Goal: Book appointment/travel/reservation

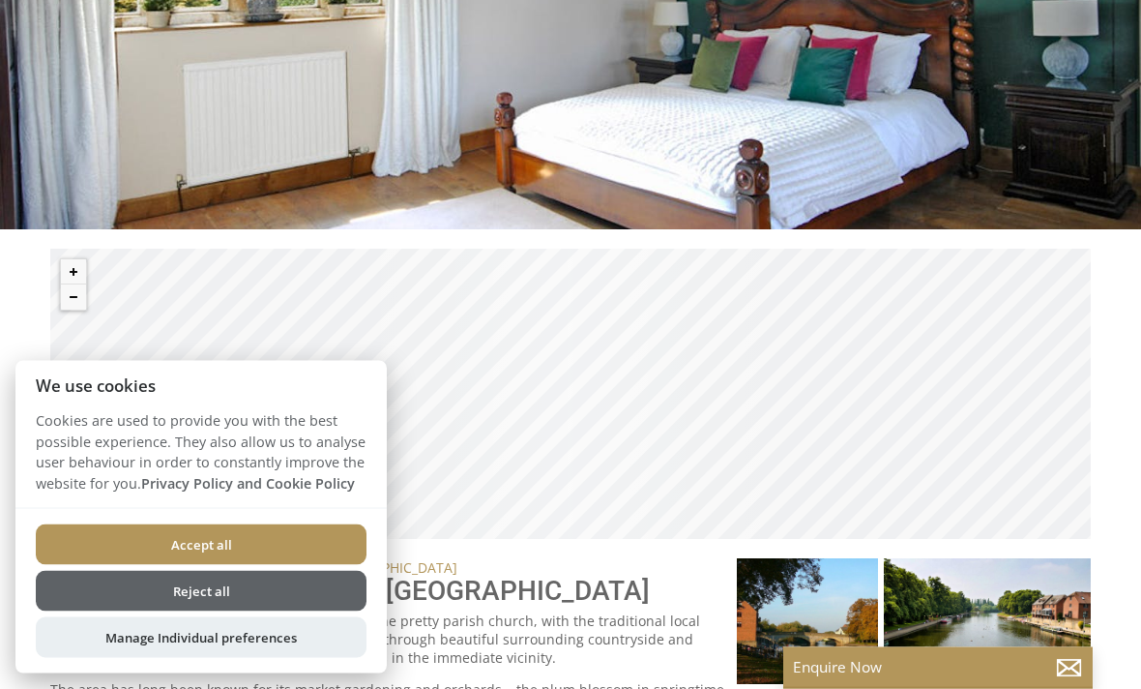
scroll to position [558, 0]
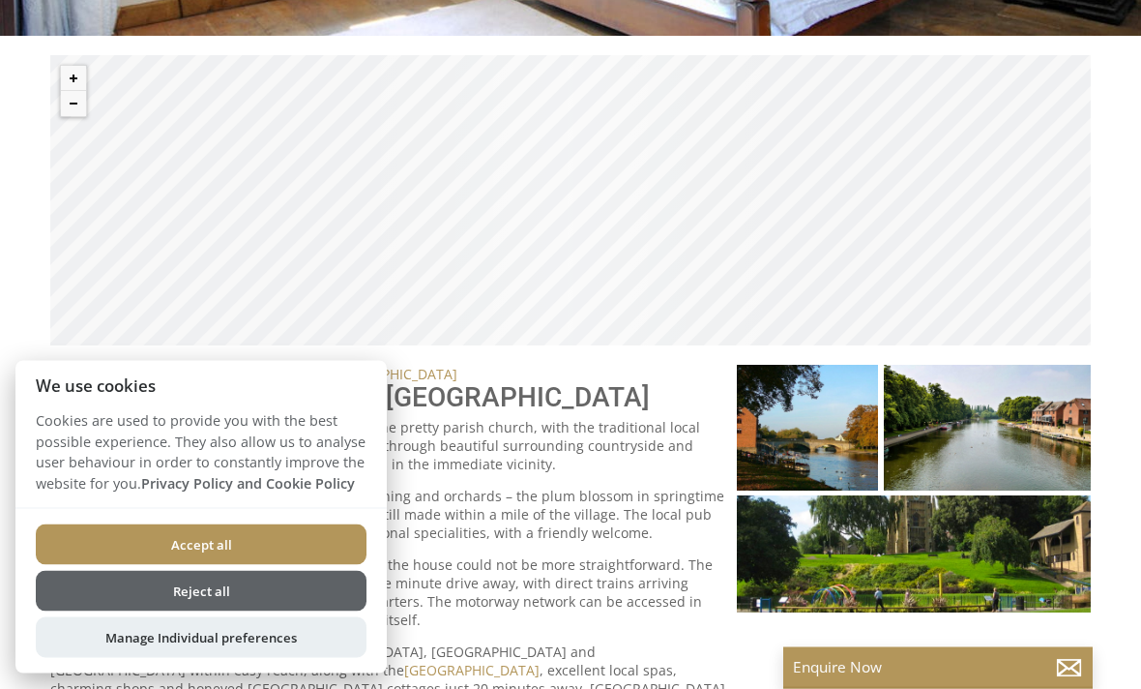
click at [278, 565] on button "Accept all" at bounding box center [201, 544] width 331 height 41
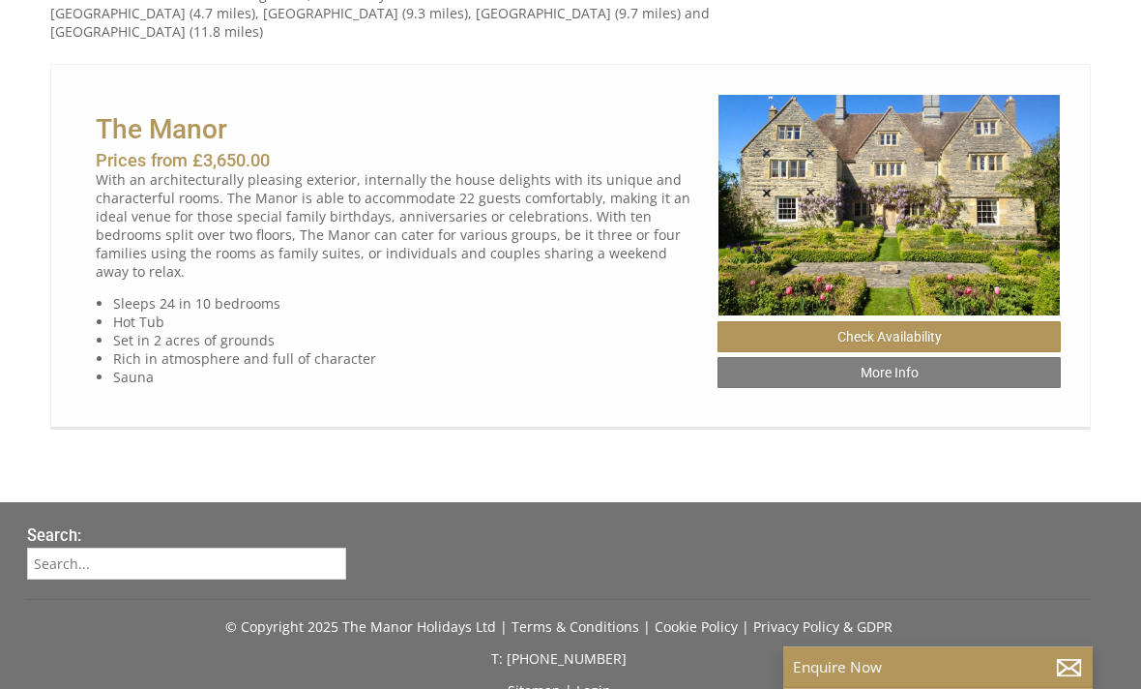
scroll to position [1271, 0]
click at [931, 329] on link "Check Availability" at bounding box center [889, 336] width 343 height 31
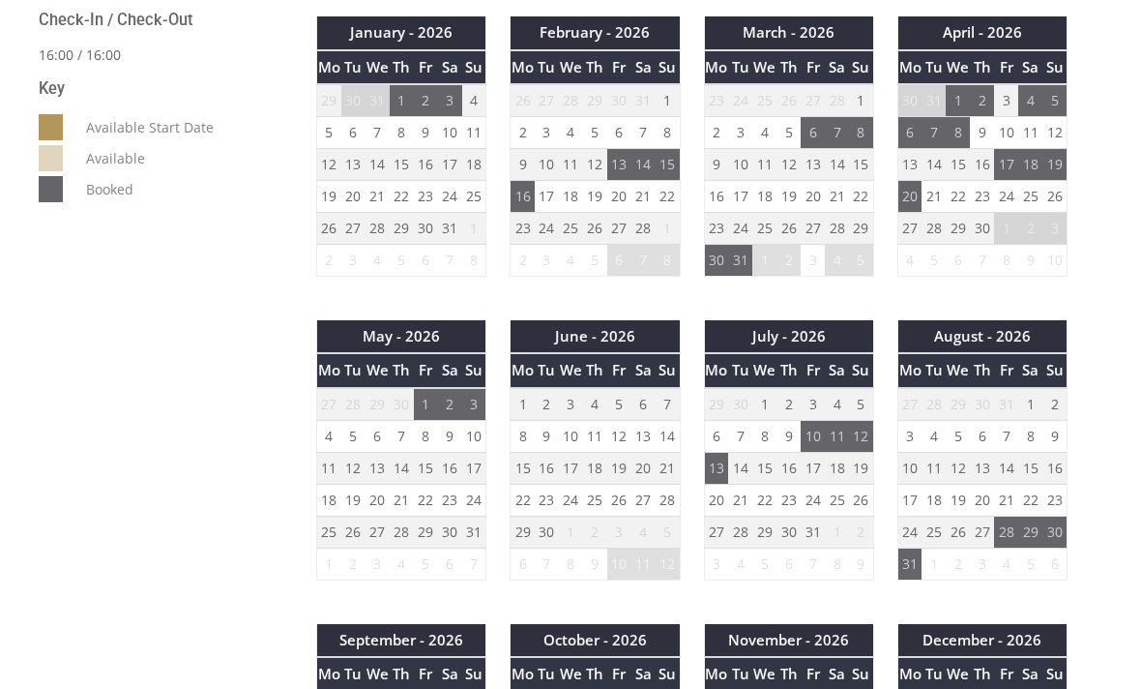
scroll to position [1003, 0]
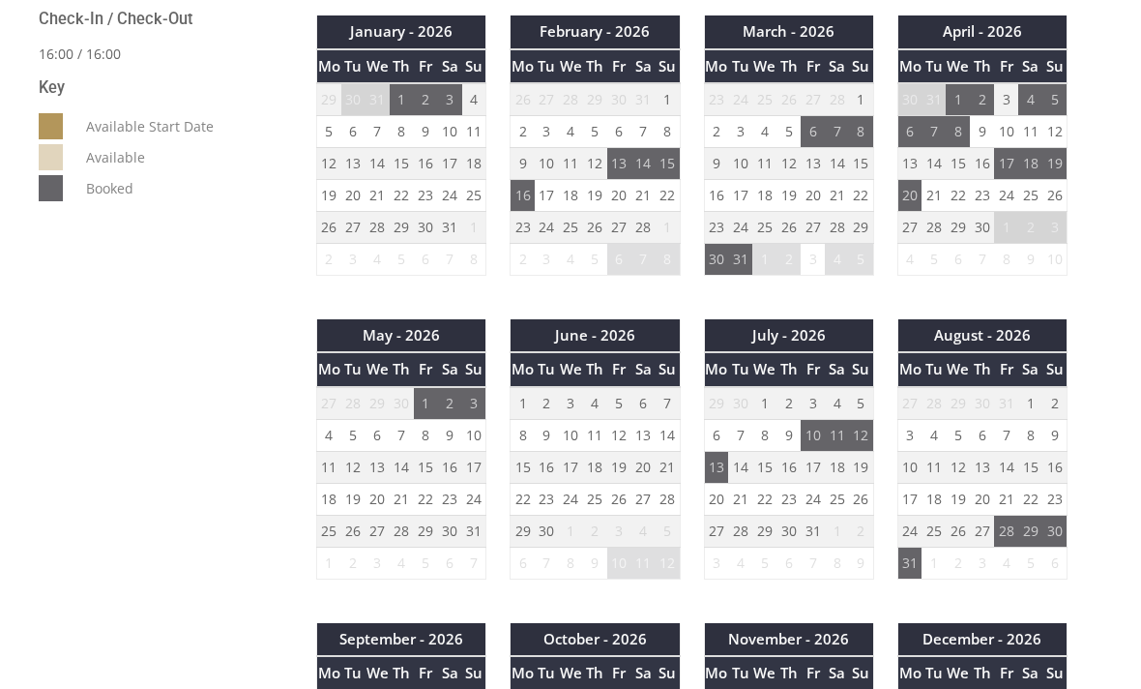
click at [424, 535] on td "29" at bounding box center [426, 530] width 24 height 32
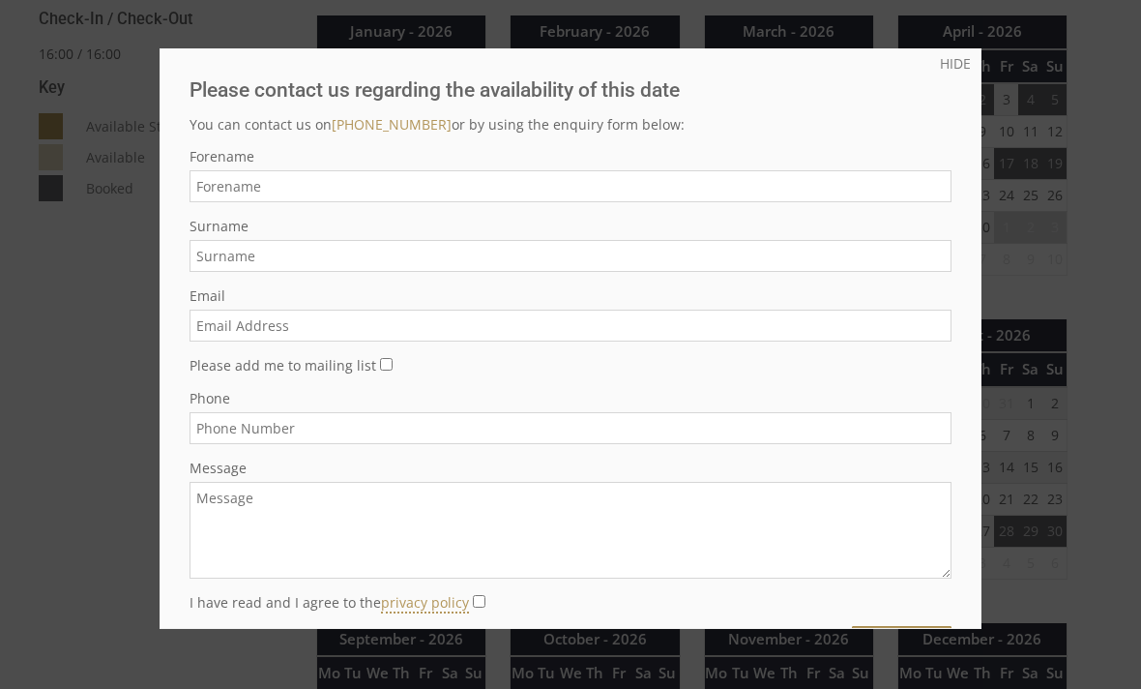
click at [951, 72] on link "HIDE" at bounding box center [955, 63] width 31 height 18
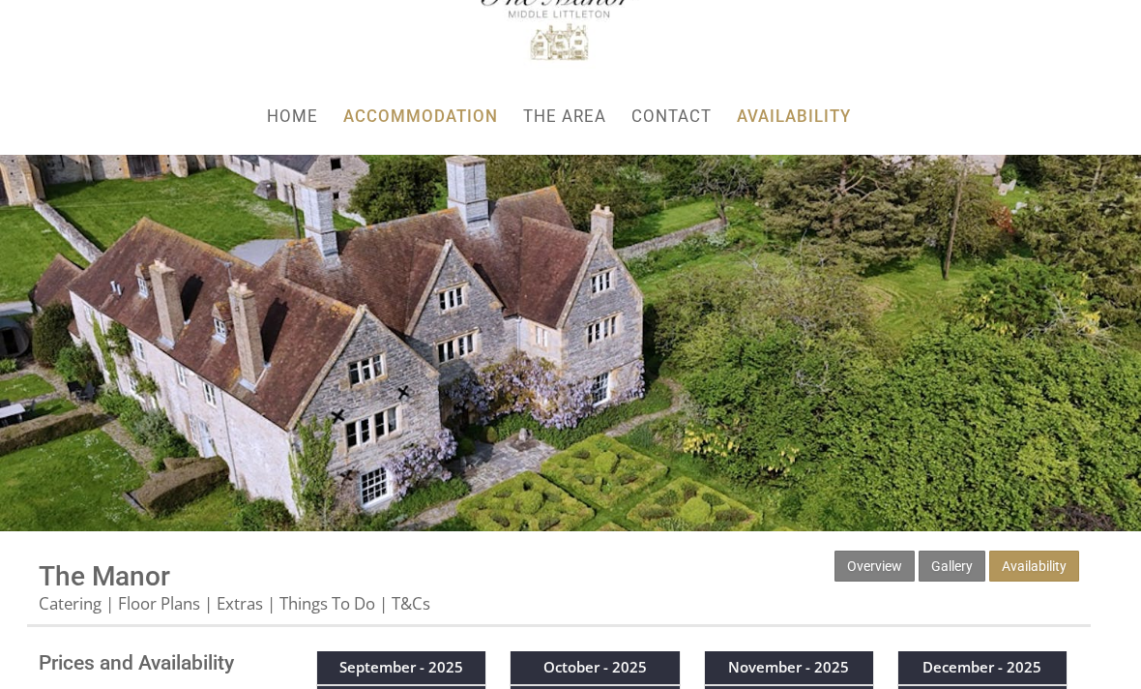
scroll to position [0, 0]
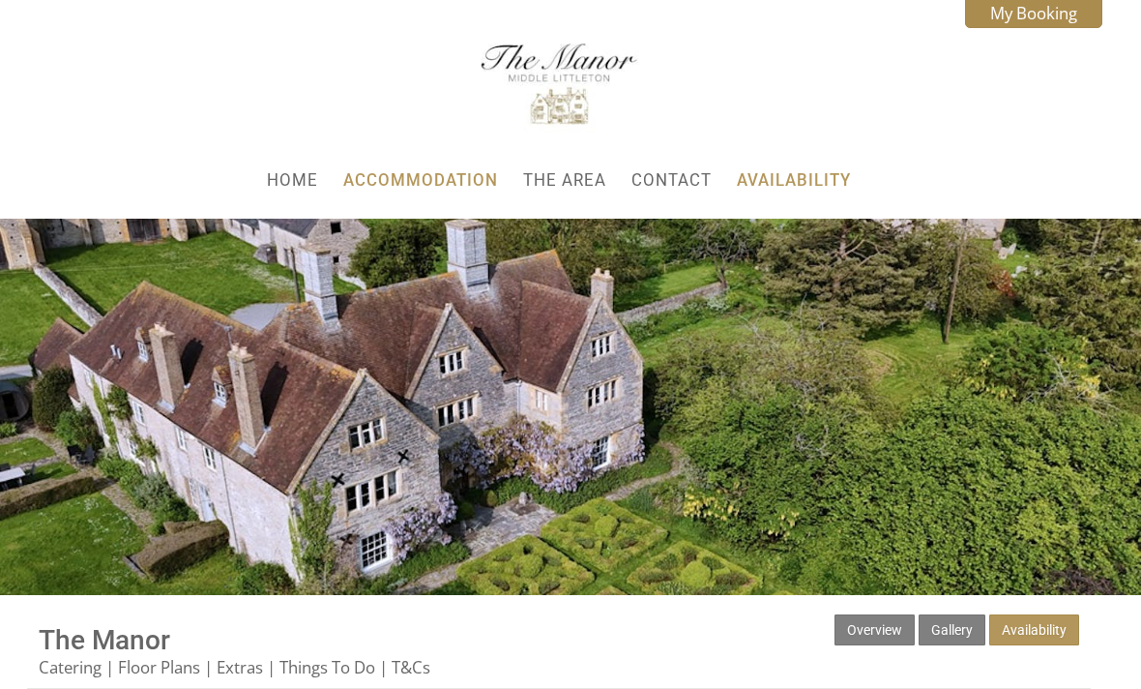
click at [425, 184] on link "Accommodation" at bounding box center [420, 179] width 155 height 19
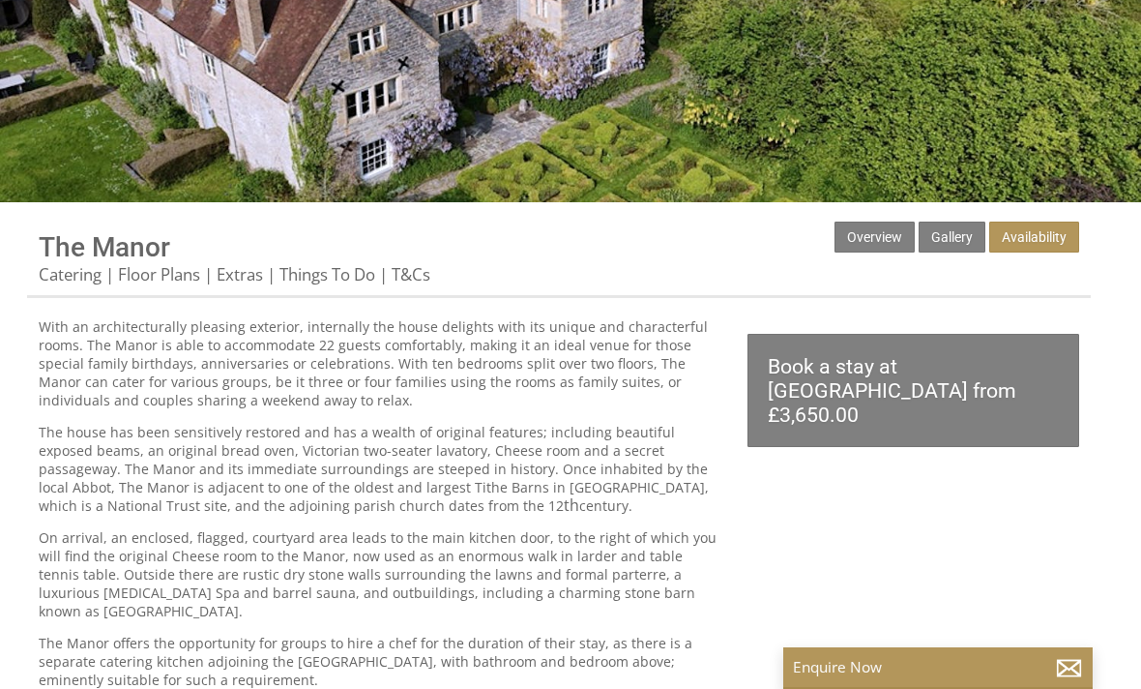
scroll to position [399, 0]
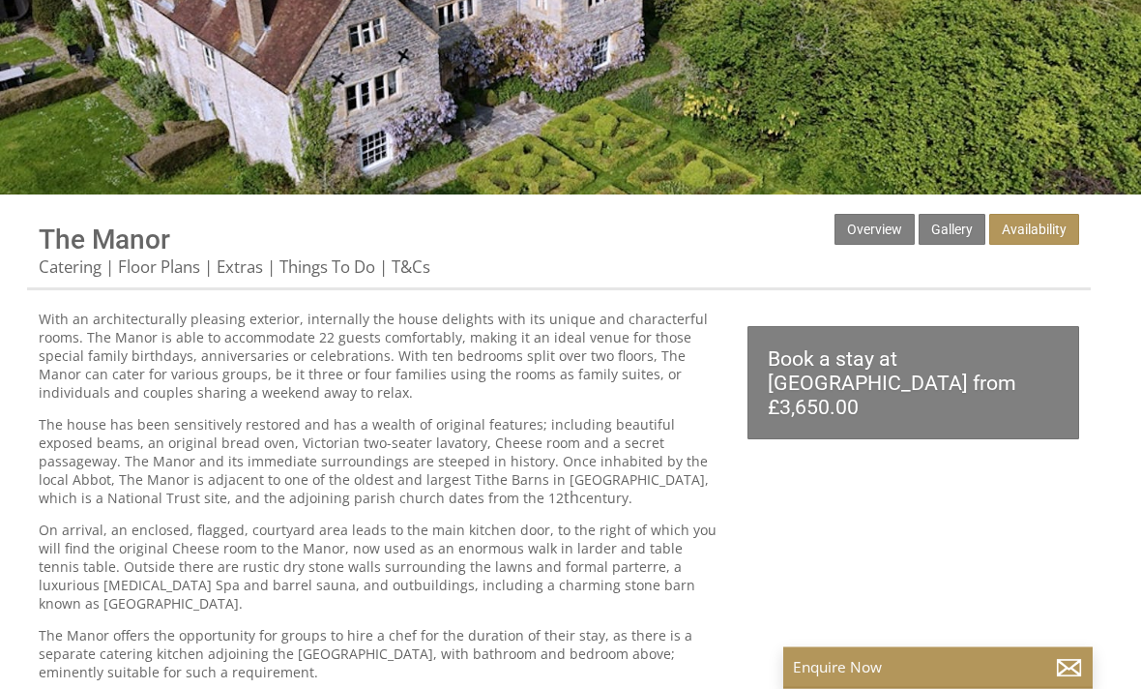
click at [878, 235] on link "Overview" at bounding box center [875, 230] width 80 height 31
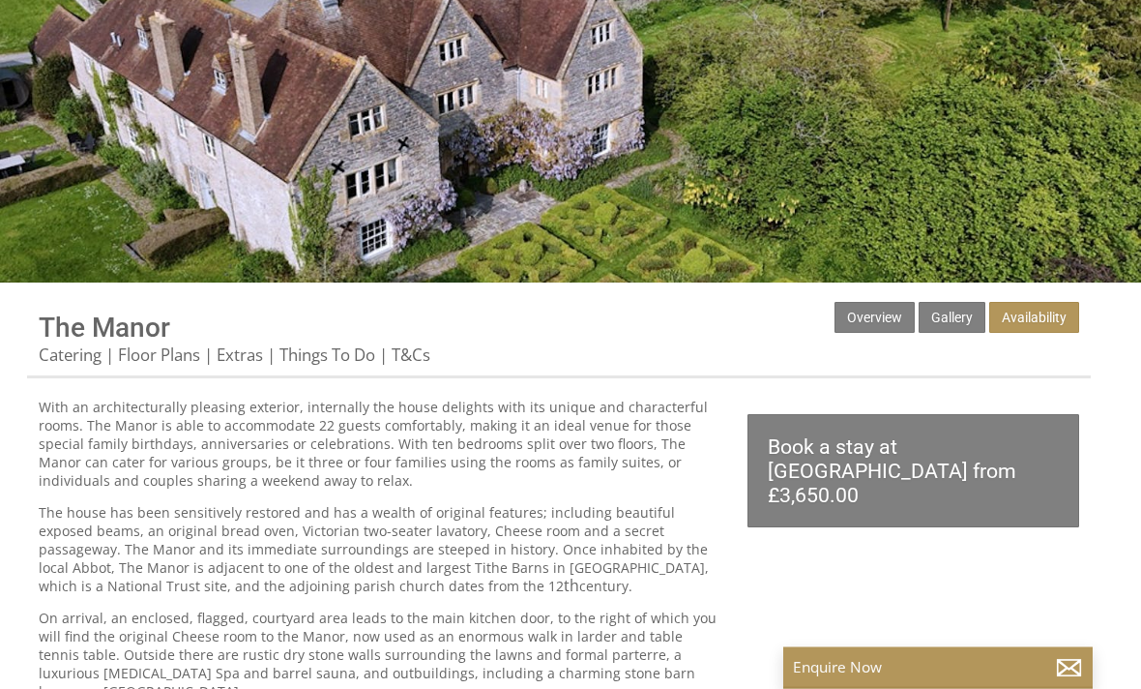
scroll to position [195, 0]
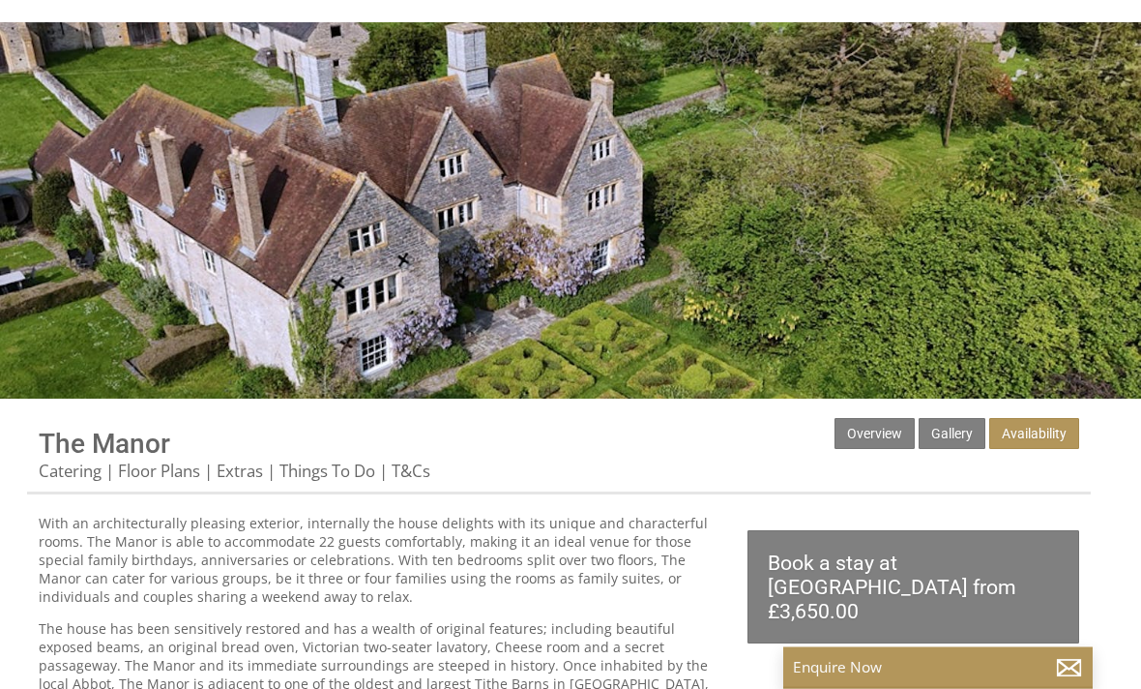
click at [953, 433] on link "Gallery" at bounding box center [952, 434] width 67 height 31
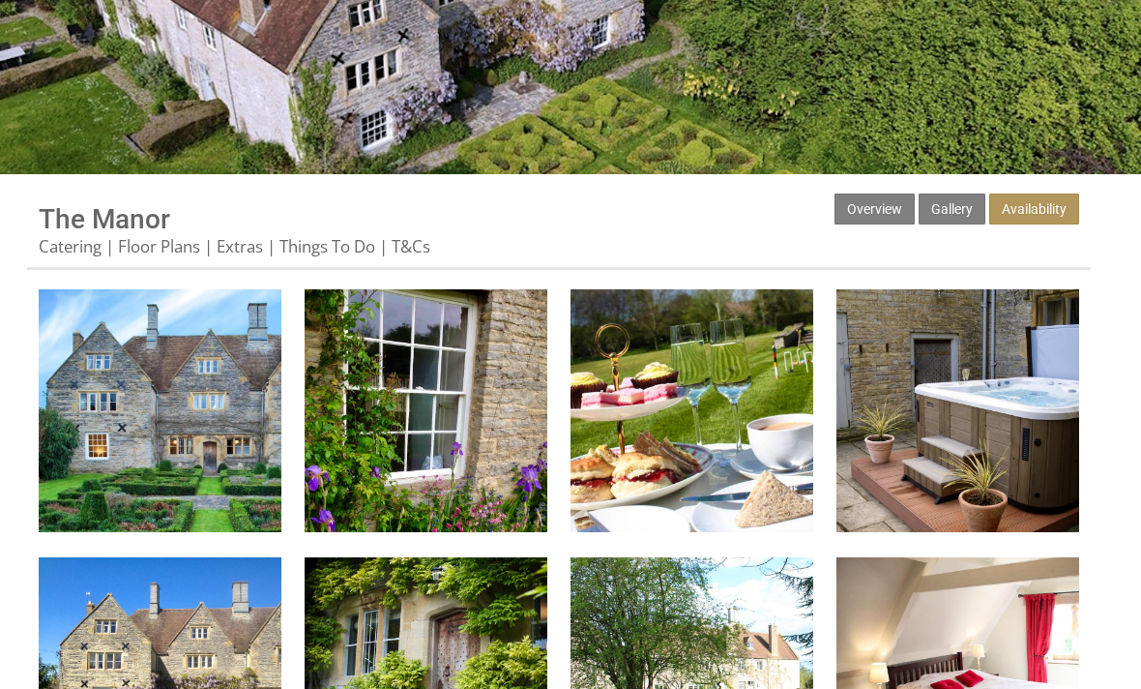
scroll to position [421, 0]
click at [213, 433] on img at bounding box center [160, 410] width 243 height 243
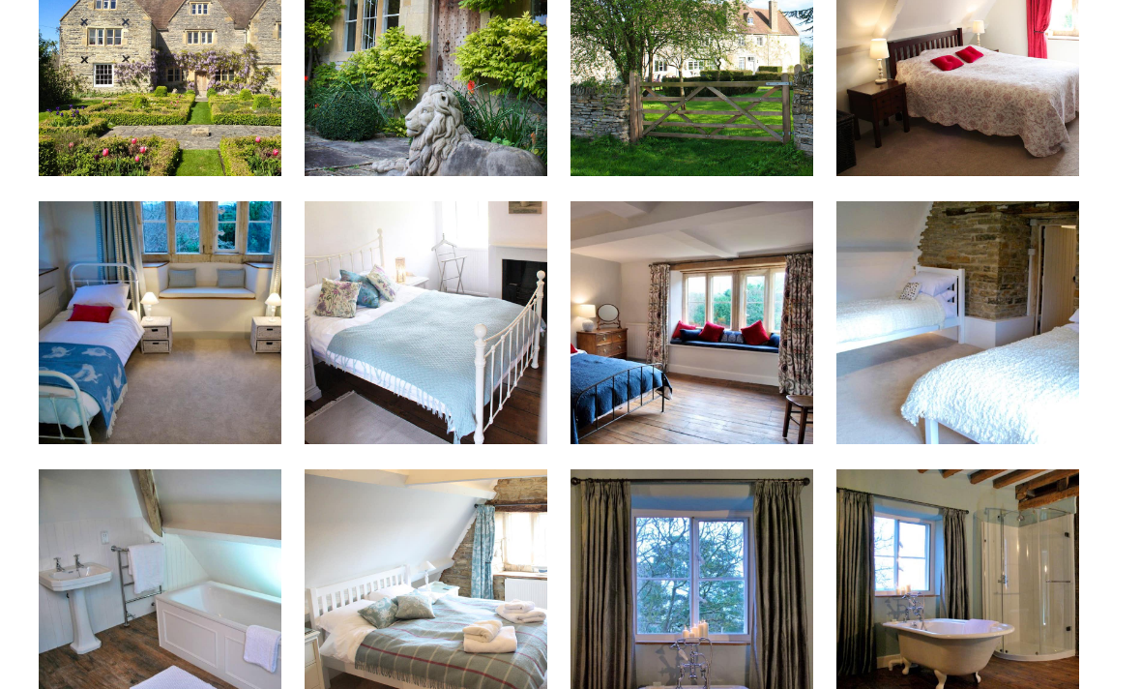
scroll to position [1049, 0]
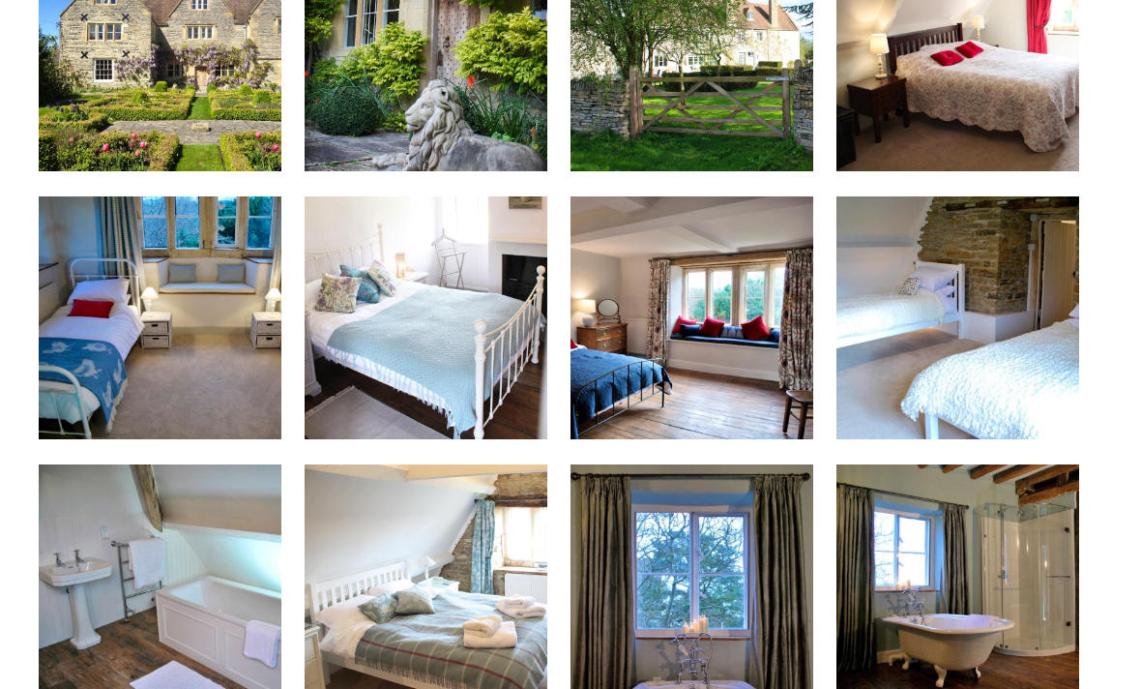
click at [232, 377] on img at bounding box center [160, 317] width 243 height 243
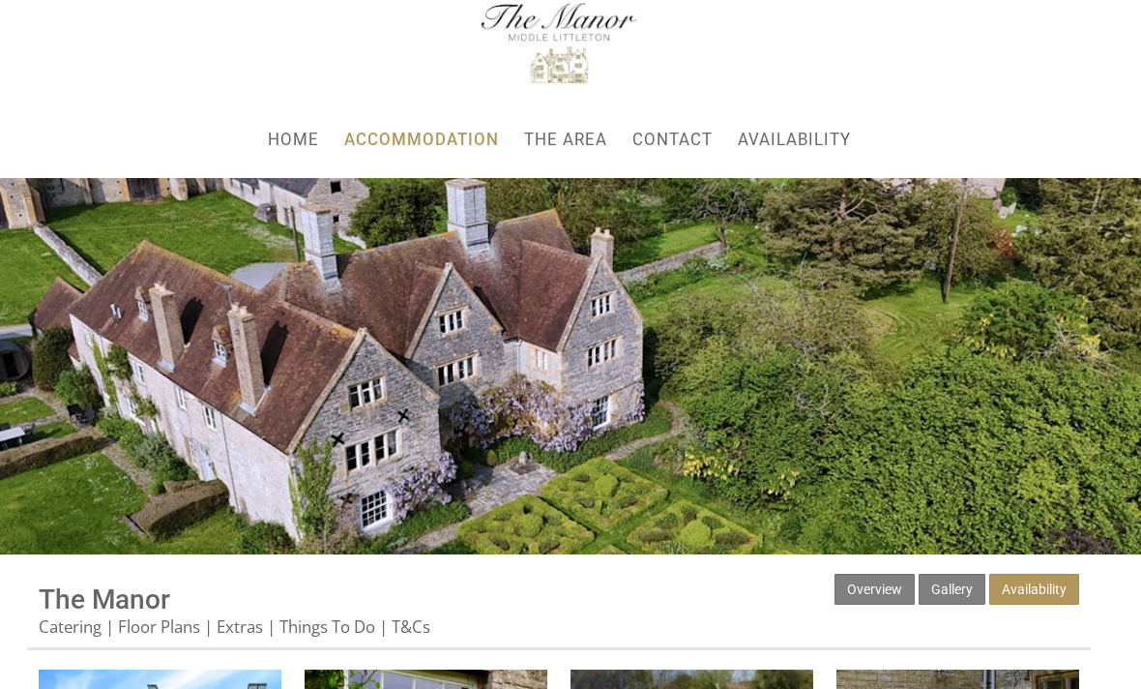
scroll to position [0, 0]
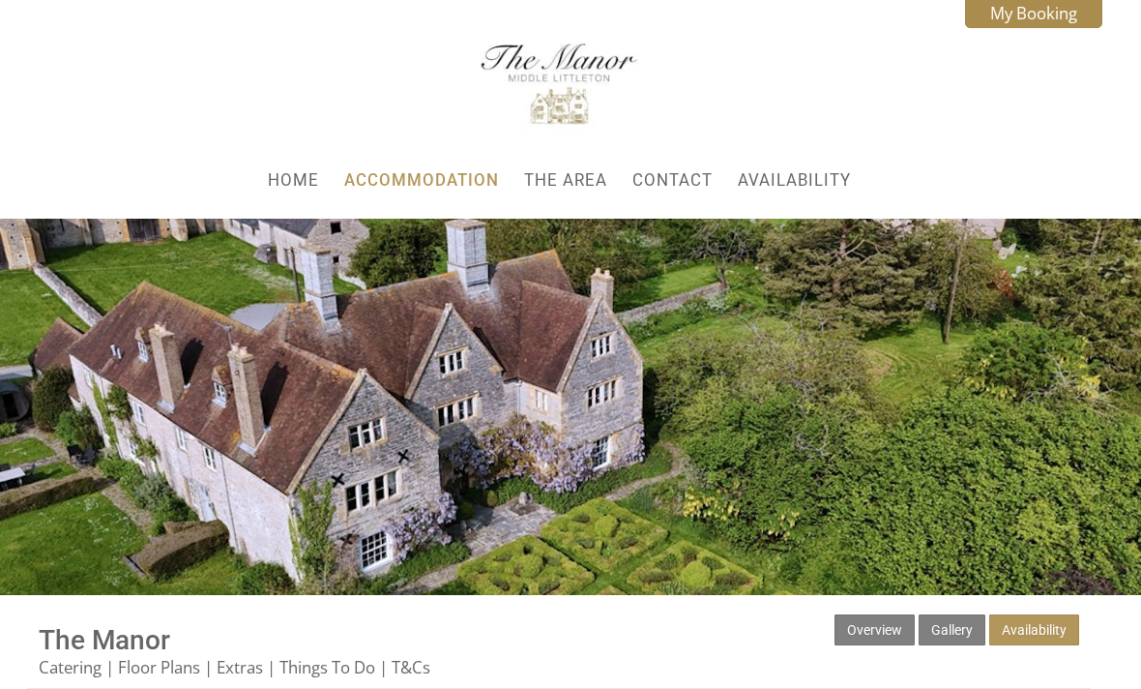
click at [814, 182] on link "Availability" at bounding box center [794, 179] width 113 height 19
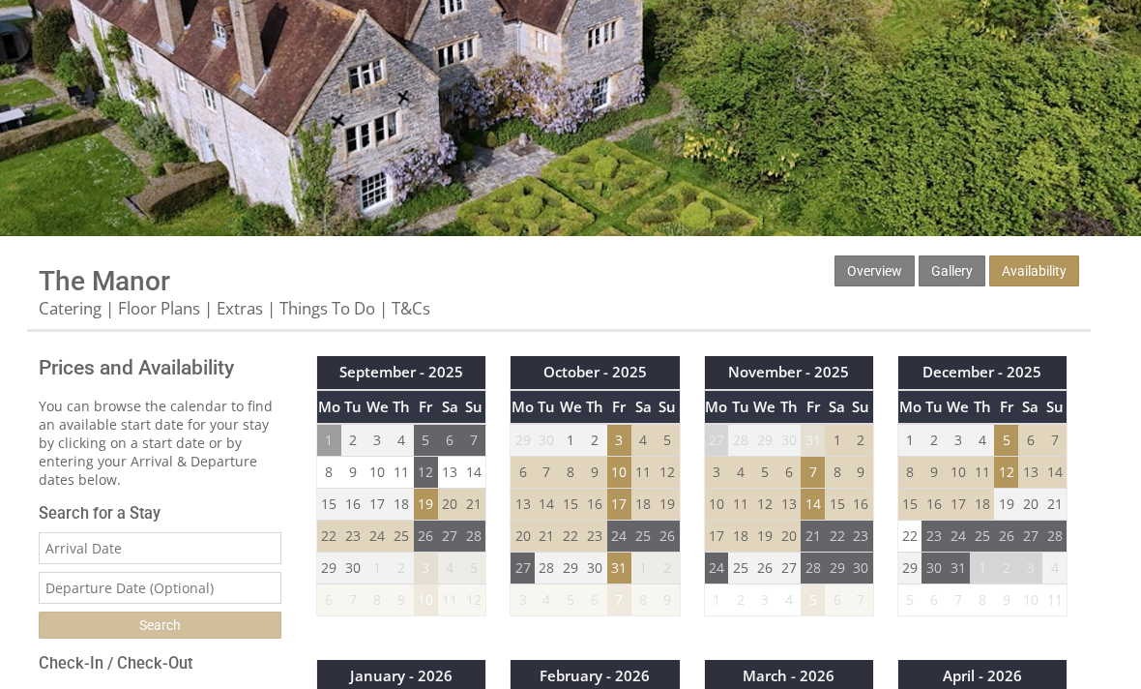
scroll to position [369, 0]
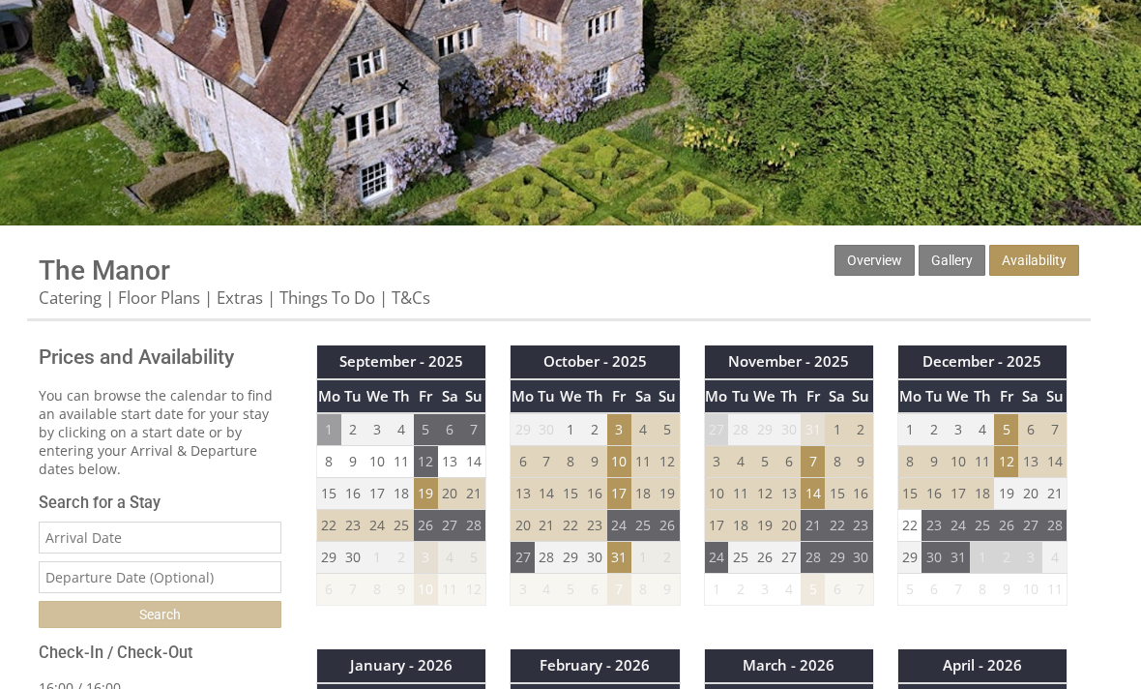
click at [72, 300] on link "Catering" at bounding box center [70, 297] width 63 height 22
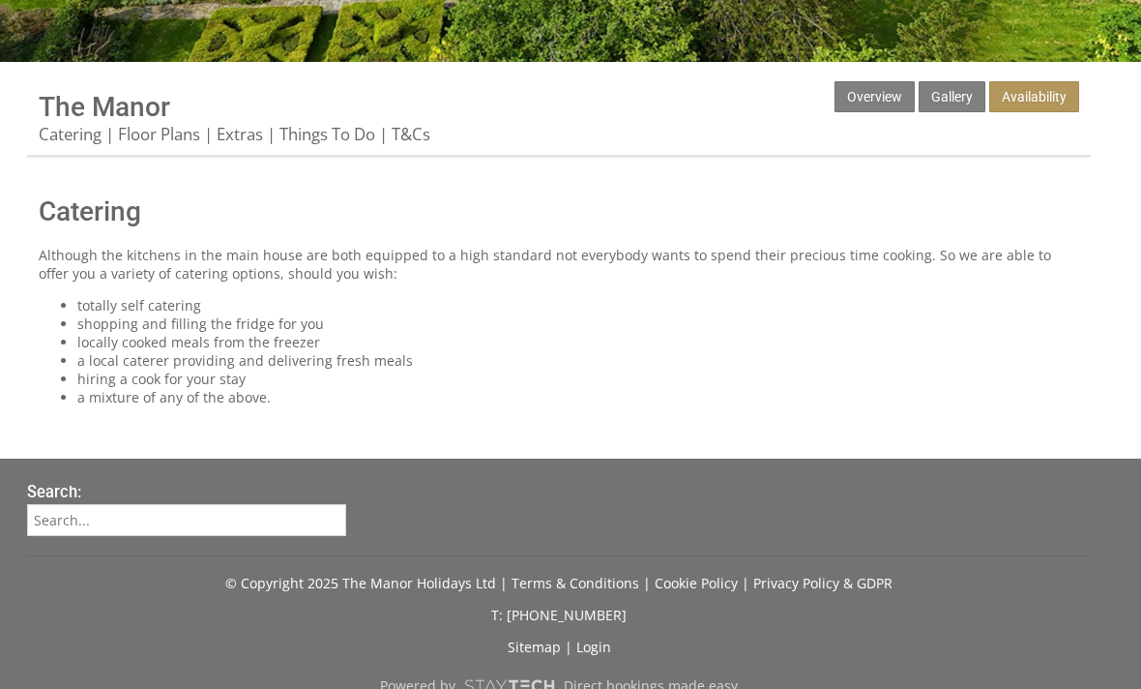
scroll to position [540, 0]
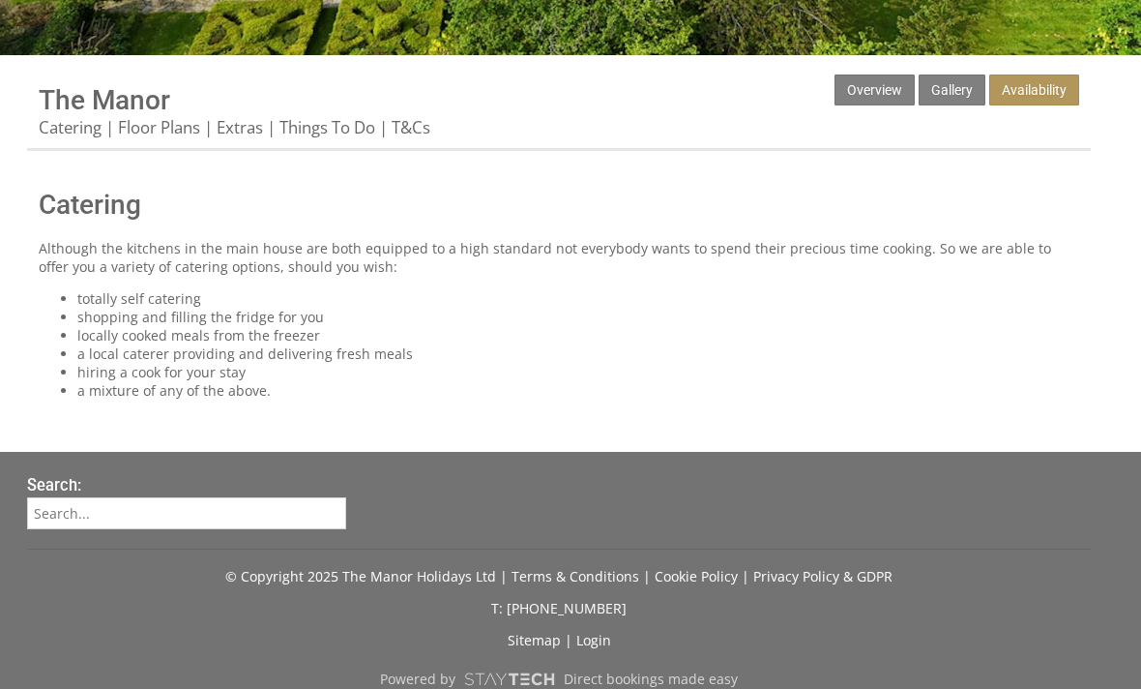
click at [233, 399] on li "a mixture of any of the above." at bounding box center [578, 390] width 1002 height 18
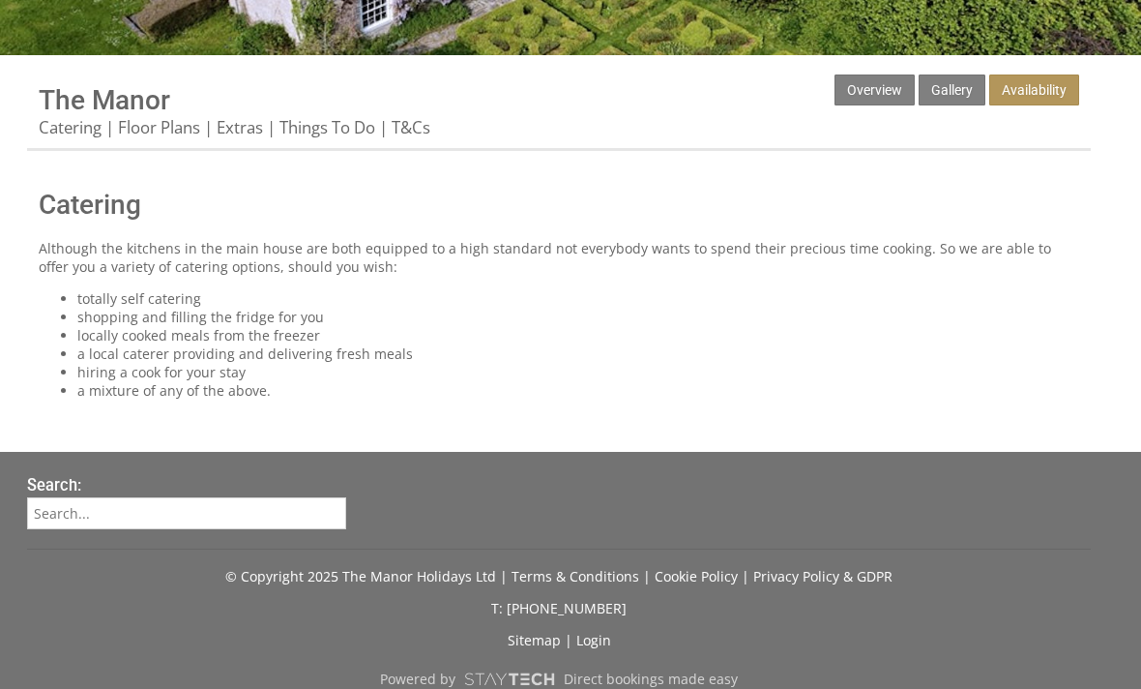
click at [157, 132] on link "Floor Plans" at bounding box center [159, 127] width 82 height 22
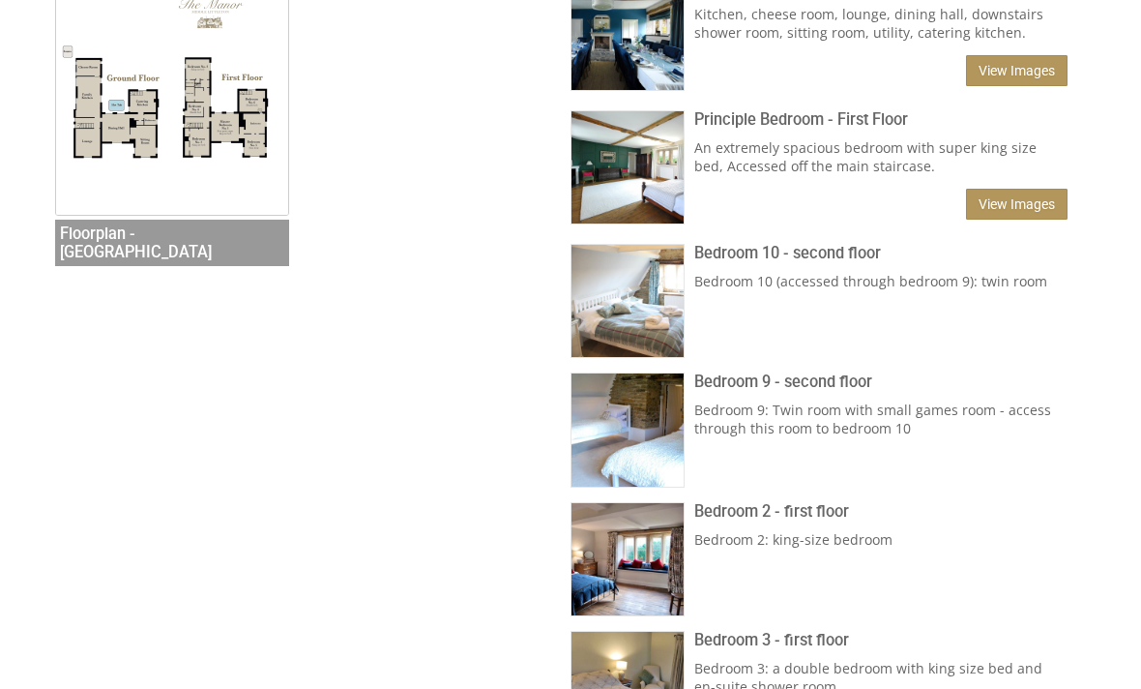
scroll to position [790, 0]
click at [1037, 217] on link "View Images" at bounding box center [1017, 204] width 102 height 31
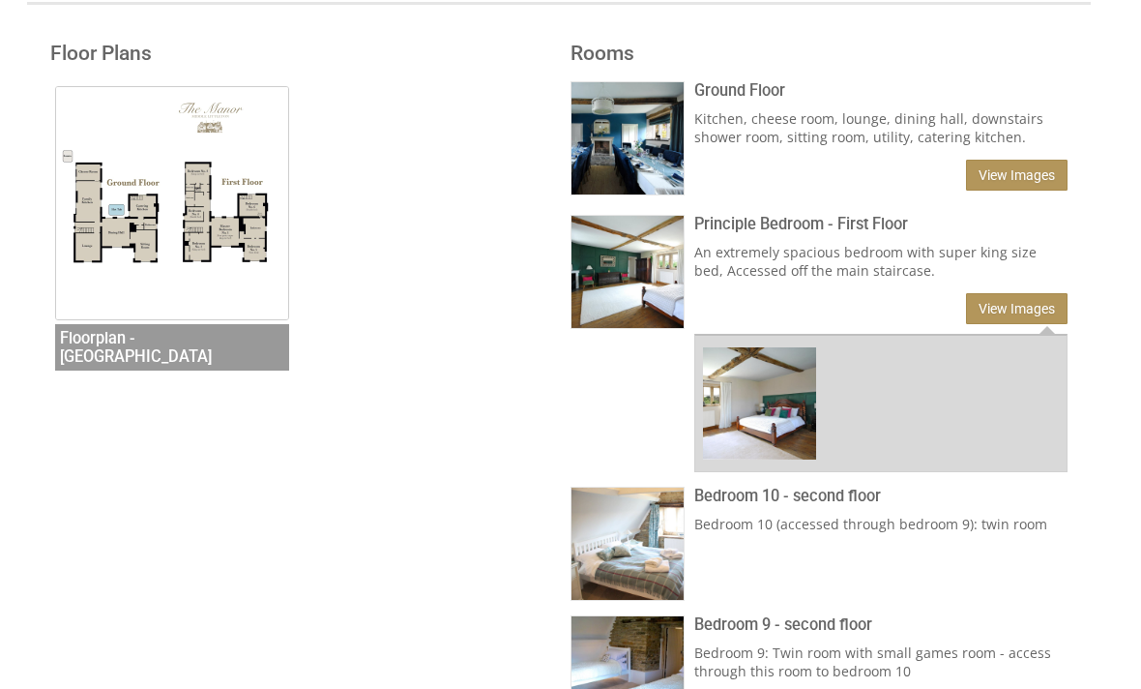
scroll to position [686, 0]
click at [209, 230] on img at bounding box center [172, 203] width 234 height 234
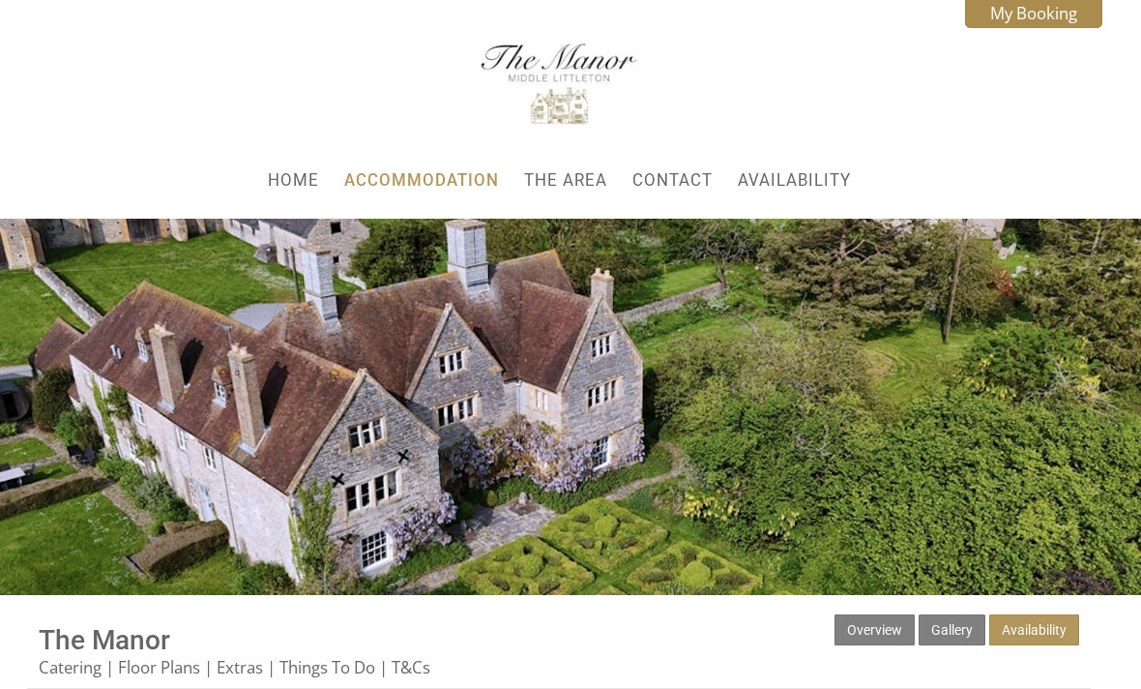
click at [432, 174] on link "Accommodation" at bounding box center [421, 179] width 155 height 19
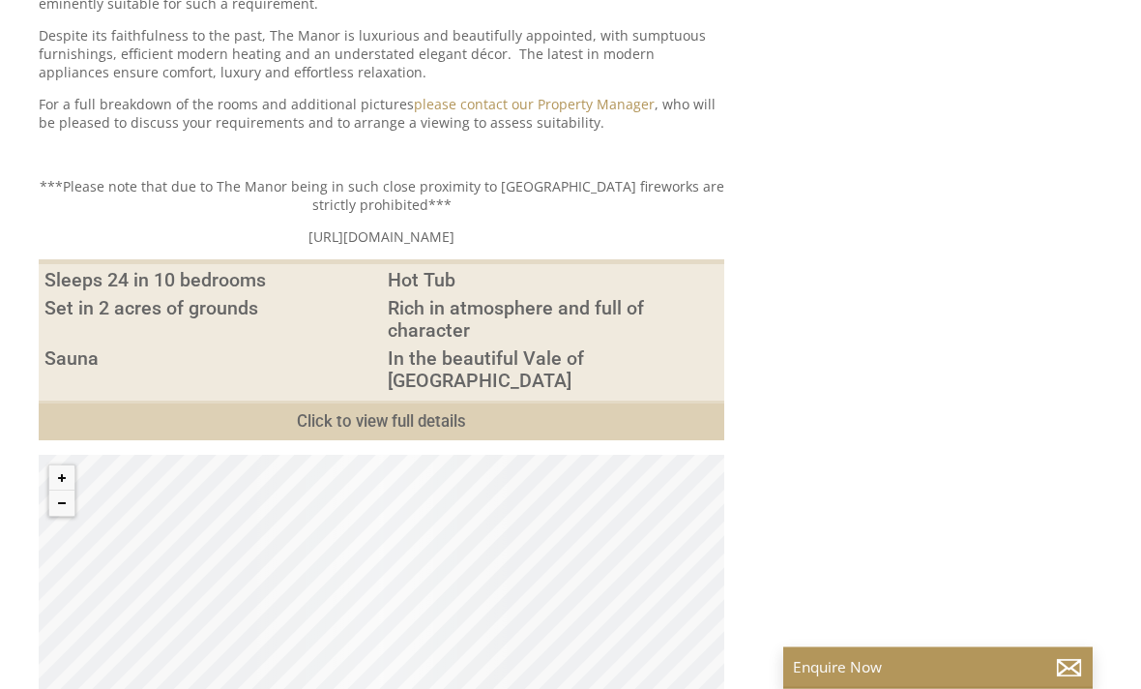
scroll to position [1069, 0]
click at [425, 439] on link "Click to view full details" at bounding box center [382, 420] width 686 height 40
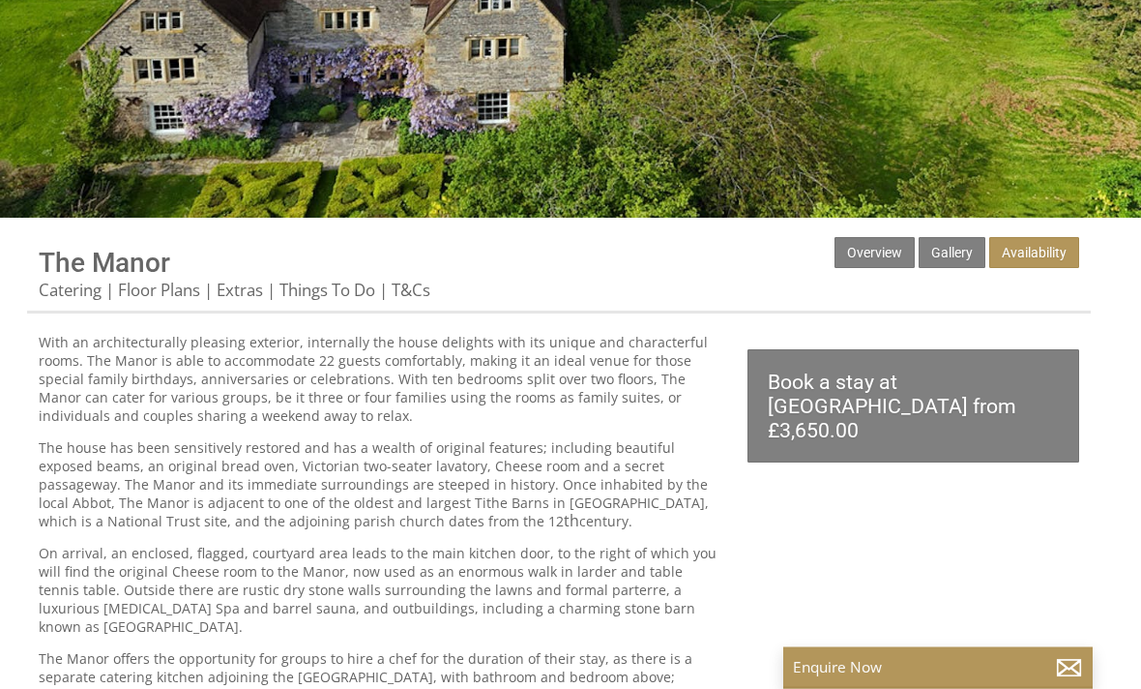
scroll to position [211, 0]
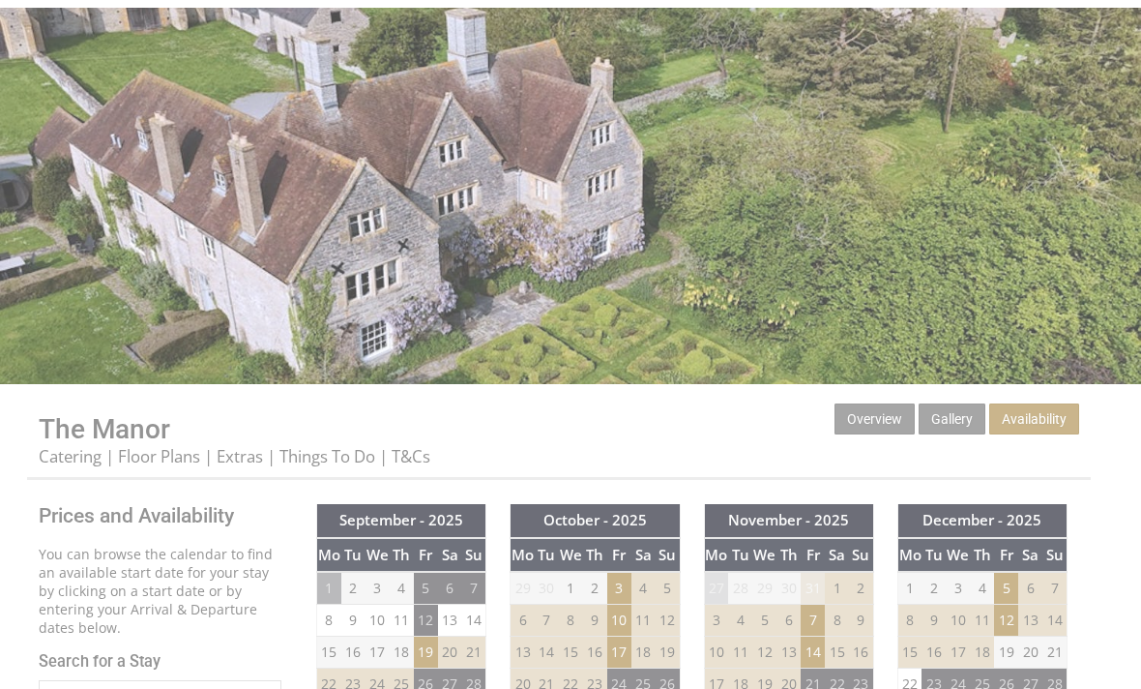
scroll to position [369, 0]
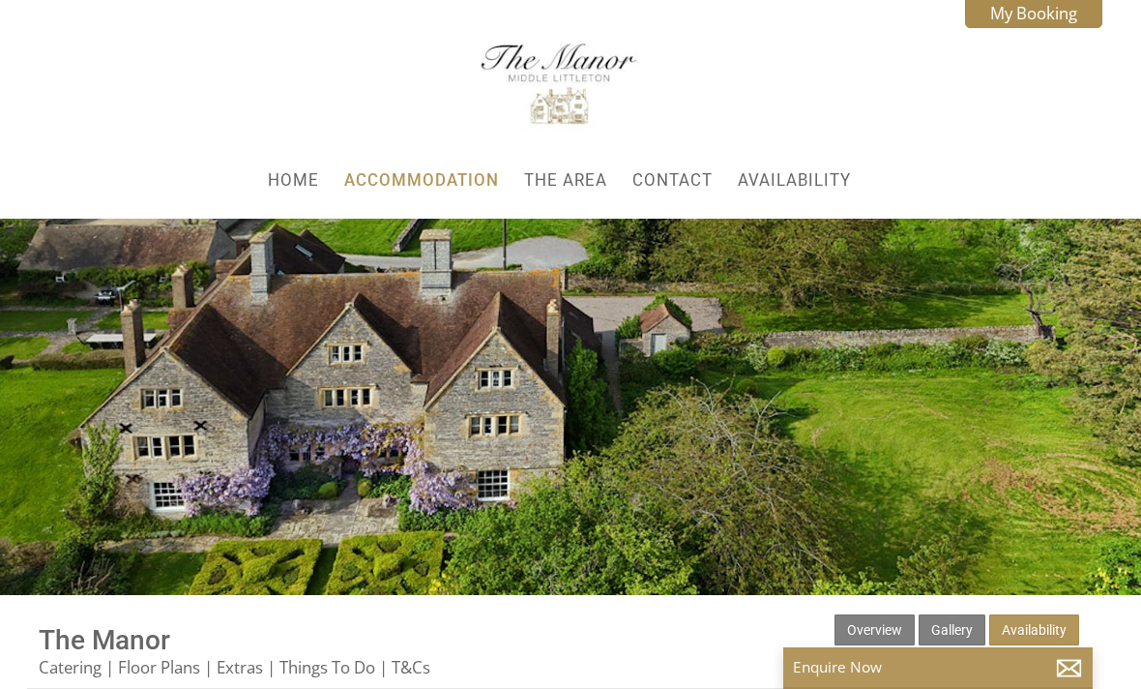
scroll to position [196, 0]
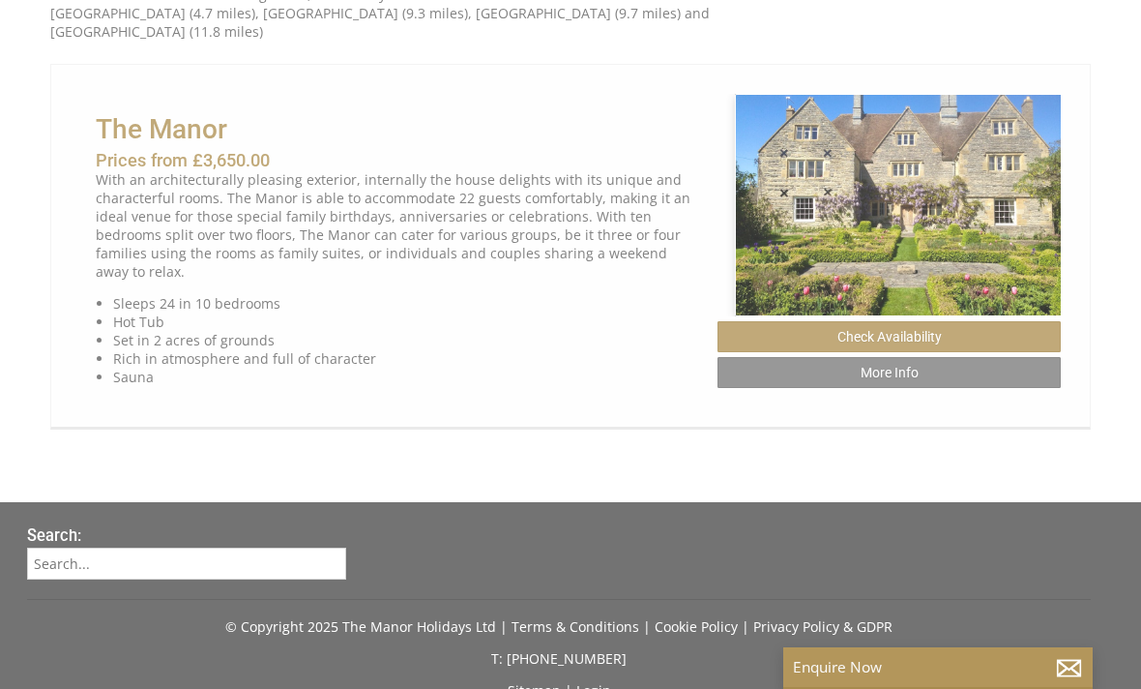
scroll to position [0, 17]
